Goal: Find specific fact: Find specific page/section

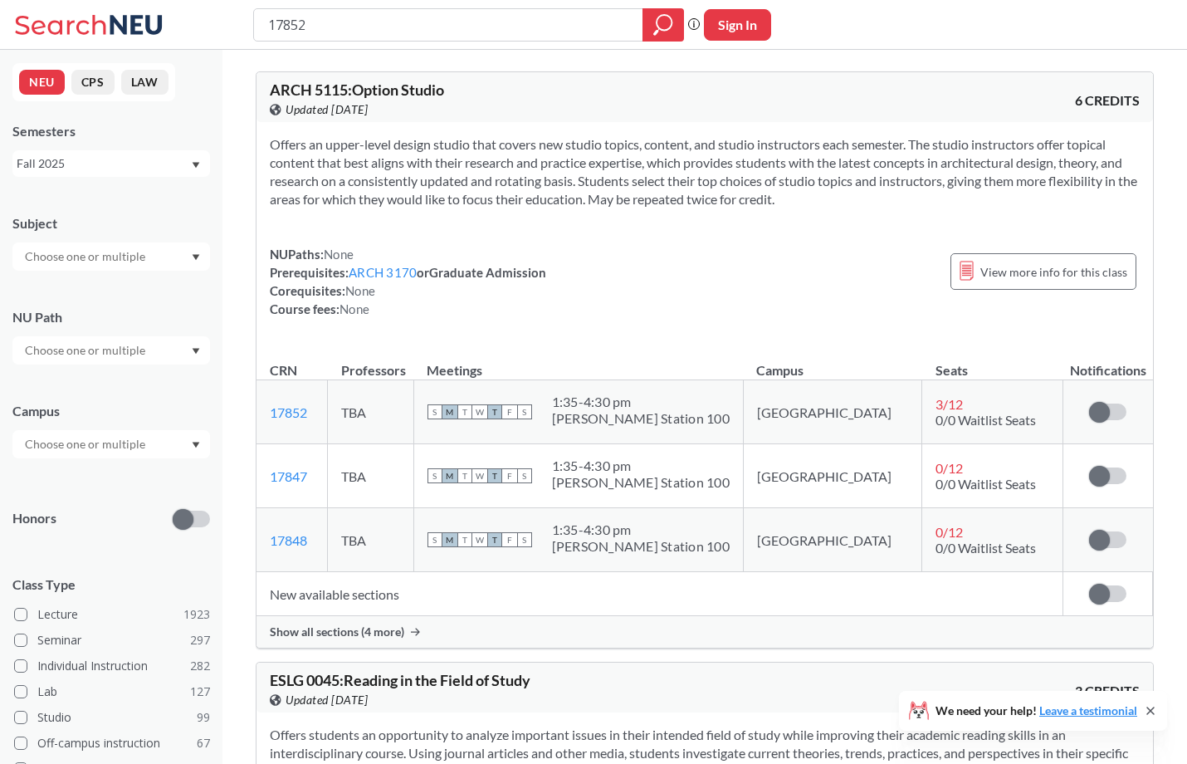
click at [442, 35] on input "17852" at bounding box center [449, 25] width 365 height 28
type input "11309"
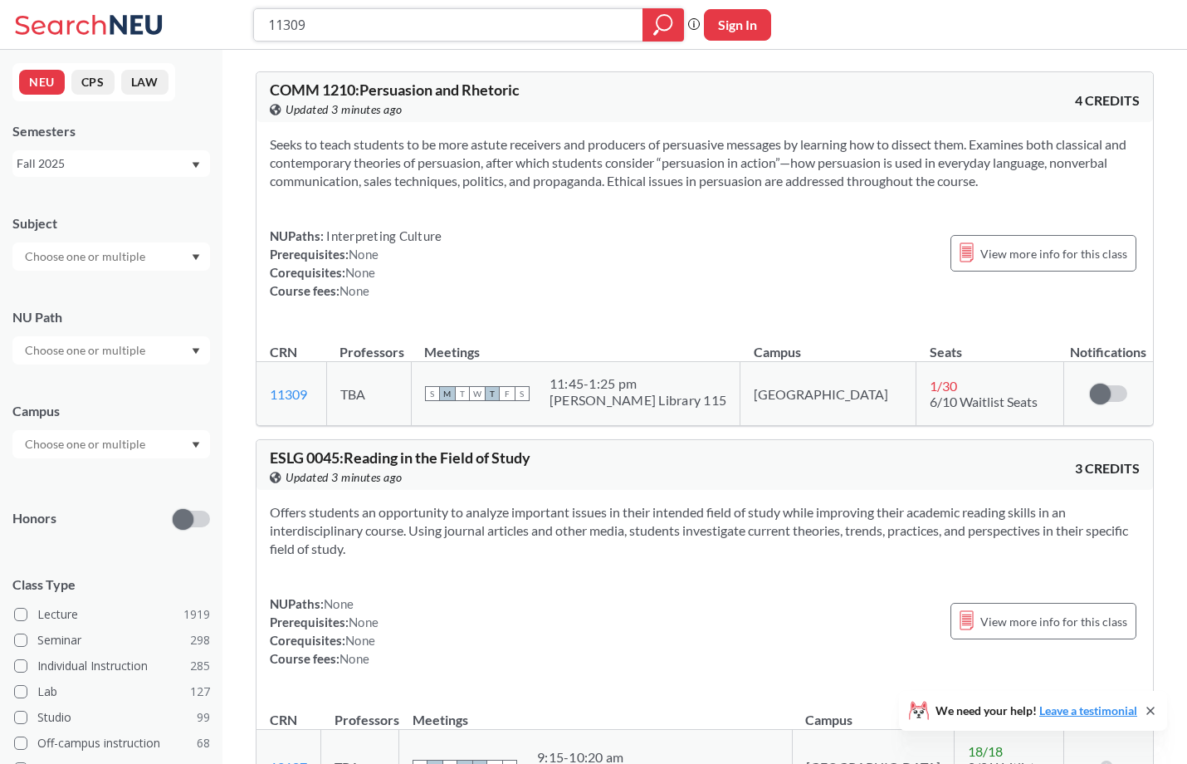
click at [519, 19] on input "11309" at bounding box center [449, 25] width 365 height 28
paste input "20158"
type input "20158"
